Goal: Book appointment/travel/reservation

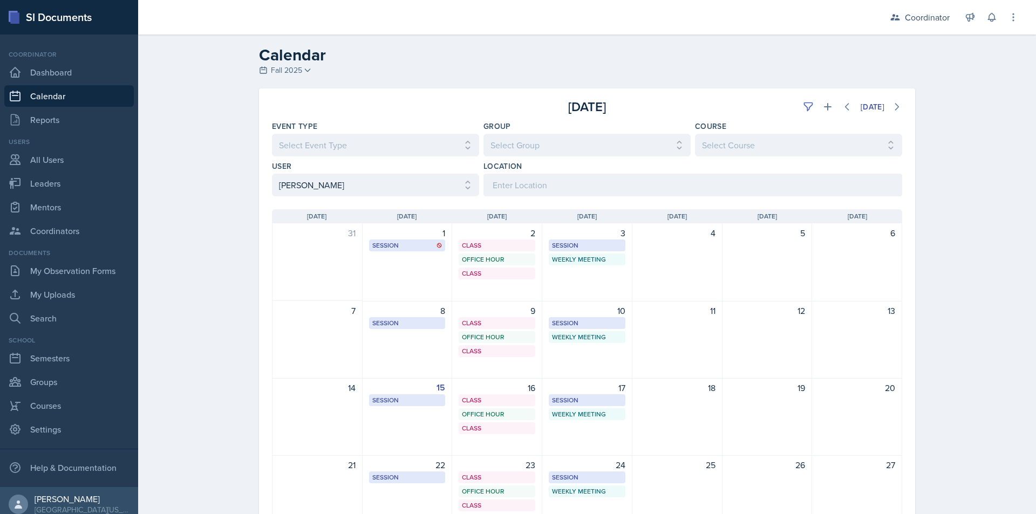
click at [419, 182] on select "Select User All [PERSON_NAME] [PERSON_NAME] [PERSON_NAME] [PERSON_NAME] [PERSON…" at bounding box center [375, 185] width 207 height 23
select select "4cffabfc-c50f-4228-bdca-c16e38f37c17"
click at [272, 174] on select "Select User All [PERSON_NAME] [PERSON_NAME] [PERSON_NAME] [PERSON_NAME] [PERSON…" at bounding box center [375, 185] width 207 height 23
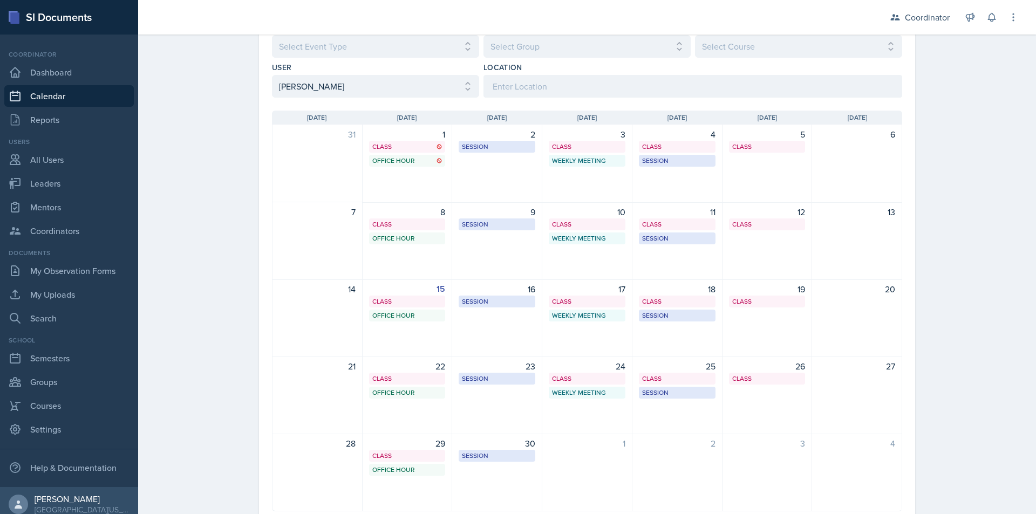
scroll to position [108, 0]
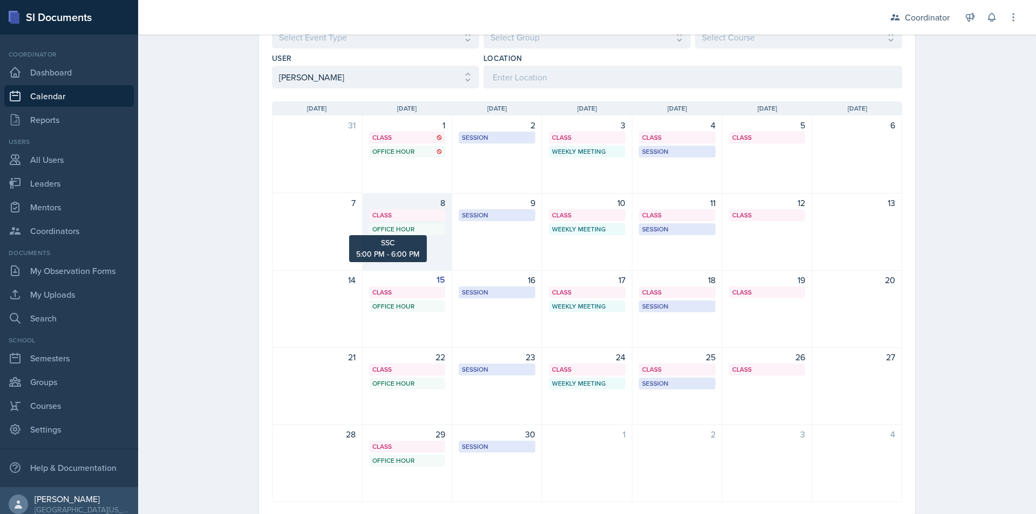
click at [380, 231] on div "Office Hour" at bounding box center [407, 229] width 70 height 10
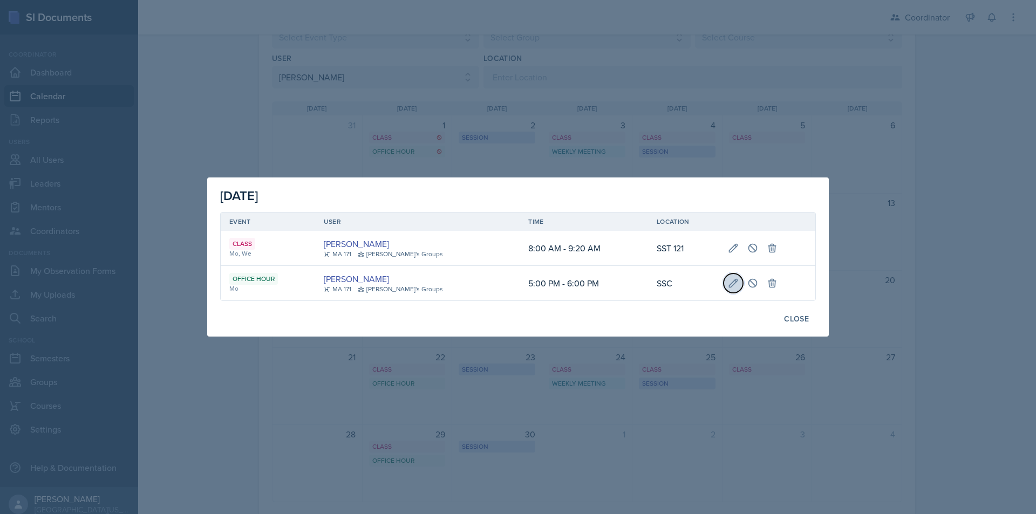
click at [728, 282] on icon at bounding box center [733, 283] width 11 height 11
select select "5"
select select "0"
select select "PM"
select select "6"
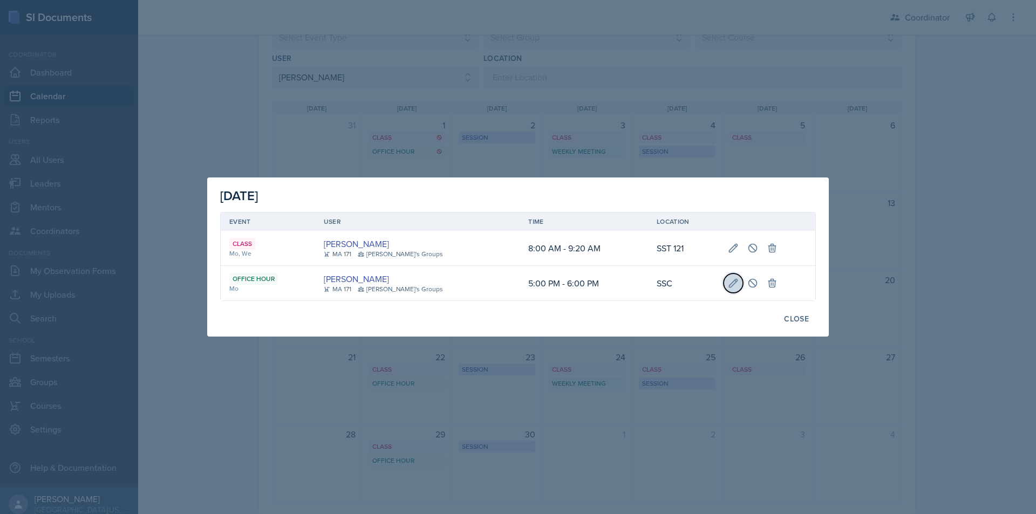
select select "0"
select select "PM"
type input "SSC"
select select "711e3089-b526-4ace-8ef7-b628edcb7570"
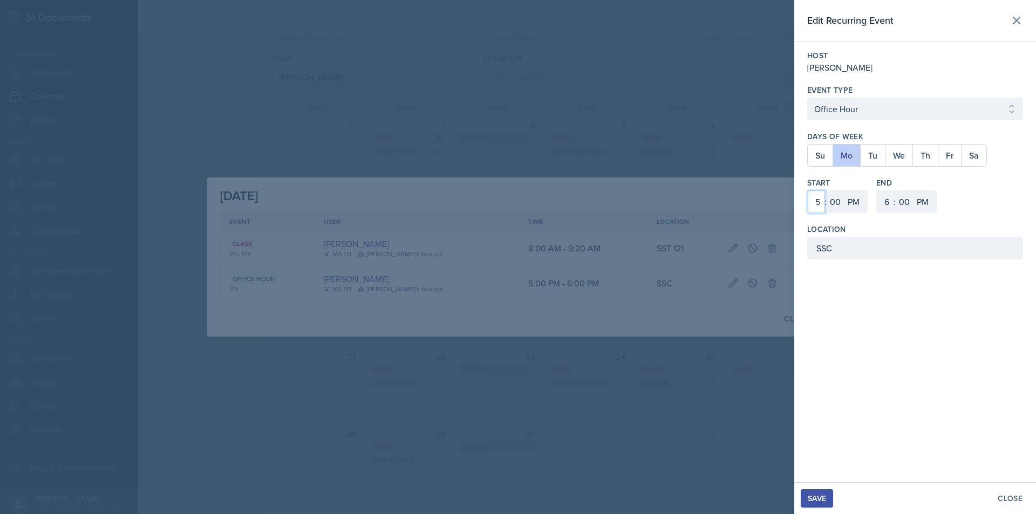
click at [812, 201] on select "1 2 3 4 5 6 7 8 9 10 11 12" at bounding box center [815, 201] width 17 height 23
select select "3"
click at [807, 190] on select "1 2 3 4 5 6 7 8 9 10 11 12" at bounding box center [815, 201] width 17 height 23
click at [838, 206] on select "00 05 10 15 20 25 30 35 40 45 50 55" at bounding box center [834, 201] width 17 height 23
select select "30"
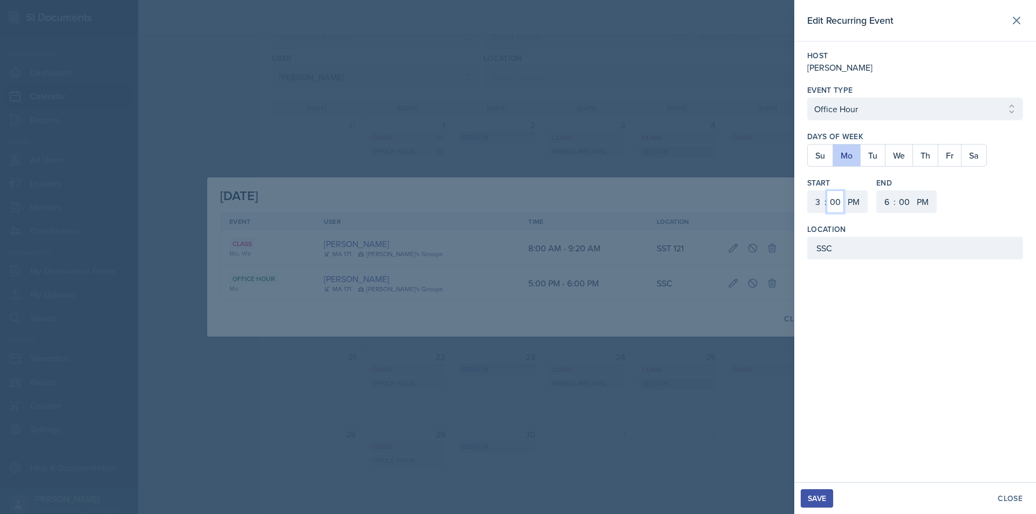
click at [826, 190] on select "00 05 10 15 20 25 30 35 40 45 50 55" at bounding box center [834, 201] width 17 height 23
click at [883, 205] on select "1 2 3 4 5 6 7 8 9 10 11 12" at bounding box center [884, 201] width 17 height 23
select select "4"
click at [876, 190] on select "1 2 3 4 5 6 7 8 9 10 11 12" at bounding box center [884, 201] width 17 height 23
click at [906, 204] on select "00 05 10 15 20 25 30 35 40 45 50 55" at bounding box center [903, 201] width 17 height 23
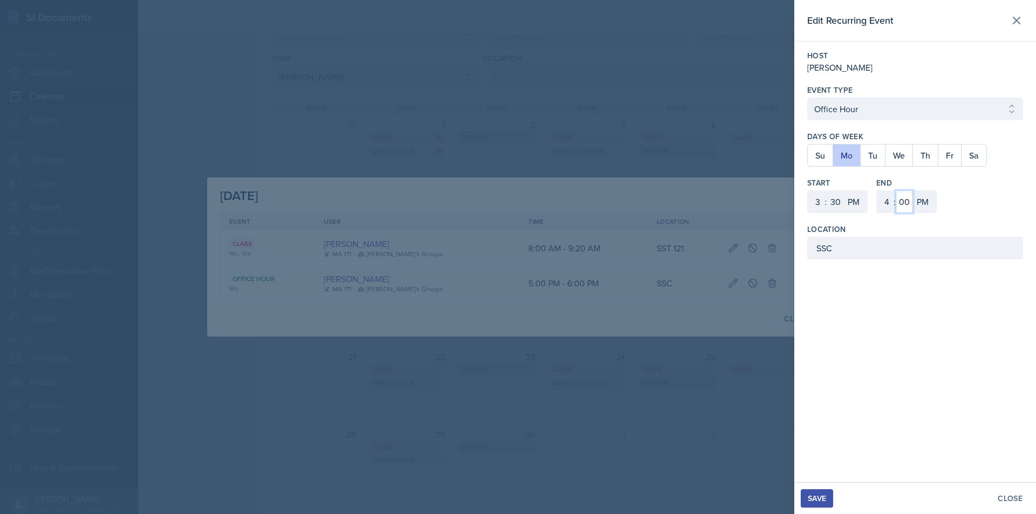
select select "30"
click at [895, 190] on select "00 05 10 15 20 25 30 35 40 45 50 55" at bounding box center [903, 201] width 17 height 23
click at [818, 498] on div "Save" at bounding box center [816, 498] width 18 height 9
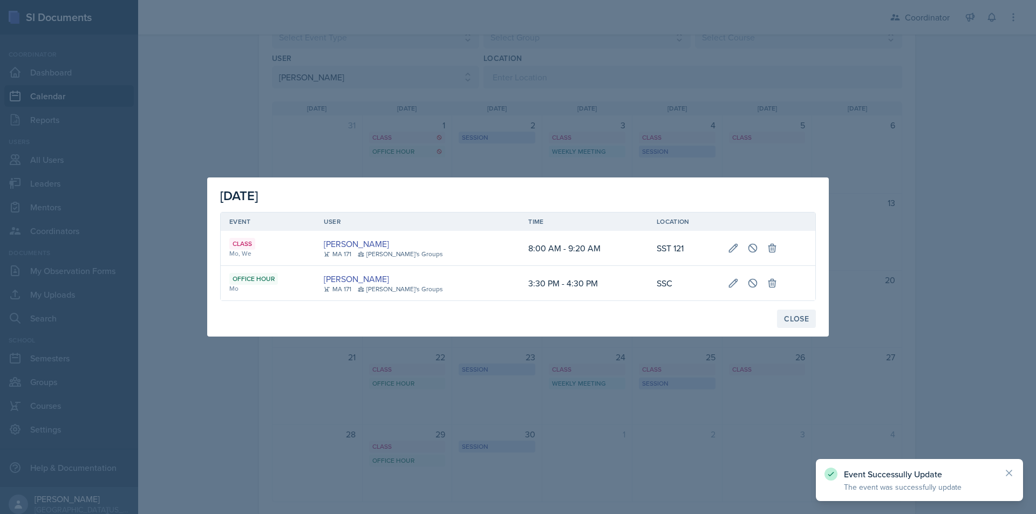
click at [799, 317] on div "Close" at bounding box center [796, 318] width 25 height 9
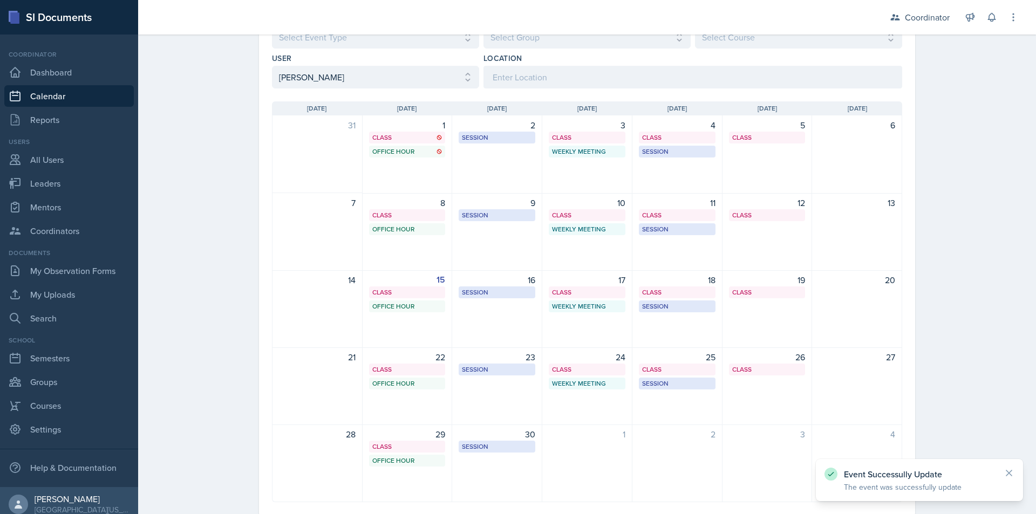
click at [212, 272] on div "Calendar Fall 2025 Fall 2025 Spring 2025 Fall 2024 Spring 2024 Fall 2023 Spring…" at bounding box center [587, 234] width 898 height 614
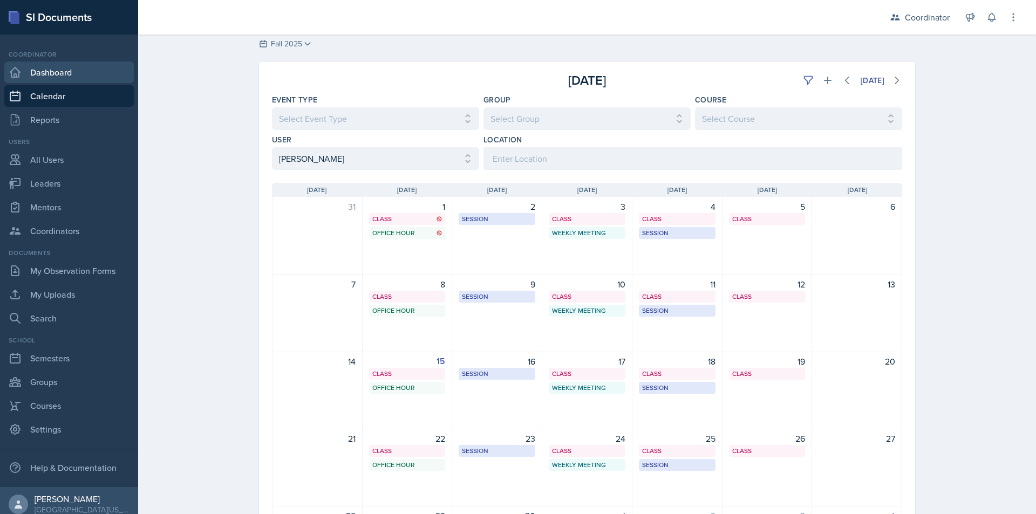
scroll to position [0, 0]
